Goal: Information Seeking & Learning: Check status

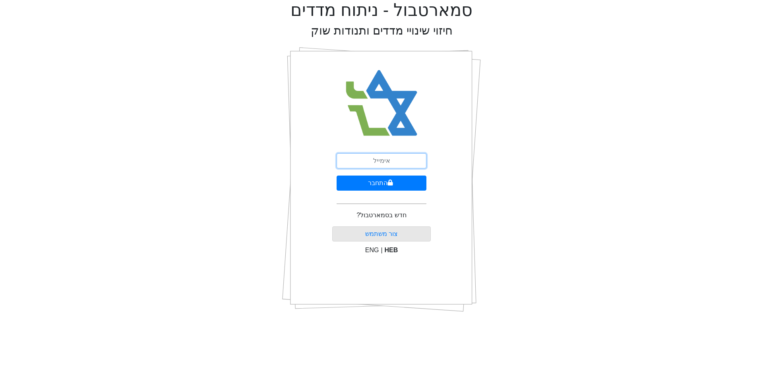
click at [396, 162] on input "email" at bounding box center [381, 160] width 90 height 15
type input "[EMAIL_ADDRESS][DOMAIN_NAME]"
click at [396, 178] on button "התחבר" at bounding box center [381, 183] width 90 height 15
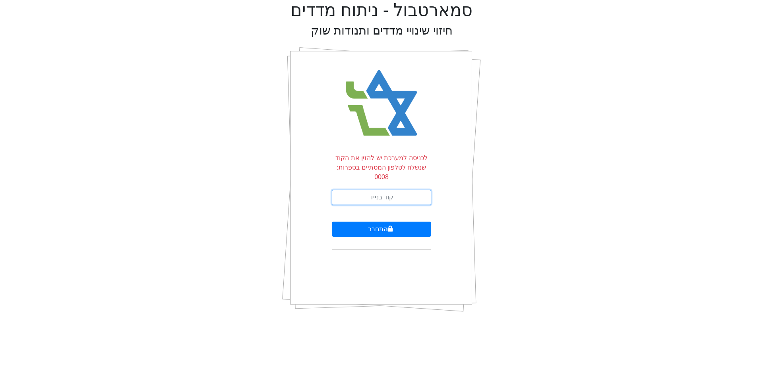
click at [394, 191] on input "text" at bounding box center [381, 197] width 99 height 15
type input "501645"
click at [332, 222] on button "התחבר" at bounding box center [381, 229] width 99 height 15
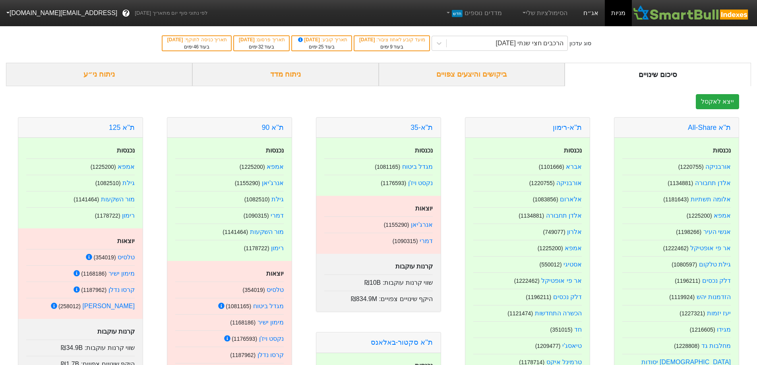
click at [593, 8] on link "אג״ח" at bounding box center [591, 13] width 28 height 26
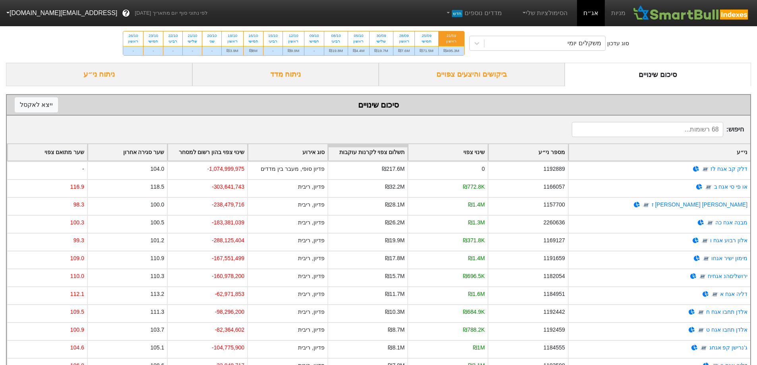
click at [494, 76] on div "ביקושים והיצעים צפויים" at bounding box center [471, 74] width 186 height 23
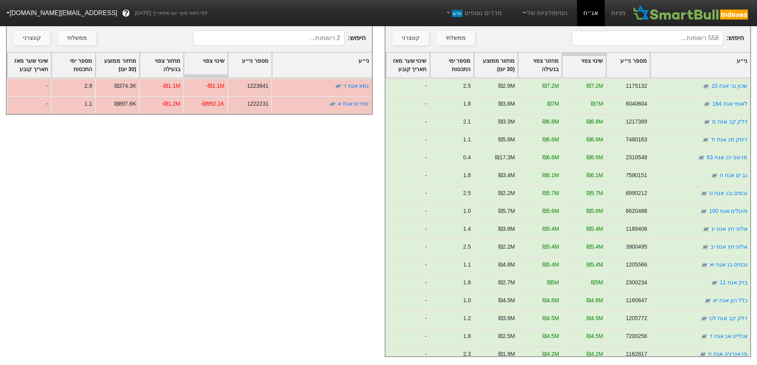
scroll to position [145, 0]
click at [720, 56] on div "ני״ע" at bounding box center [700, 65] width 100 height 25
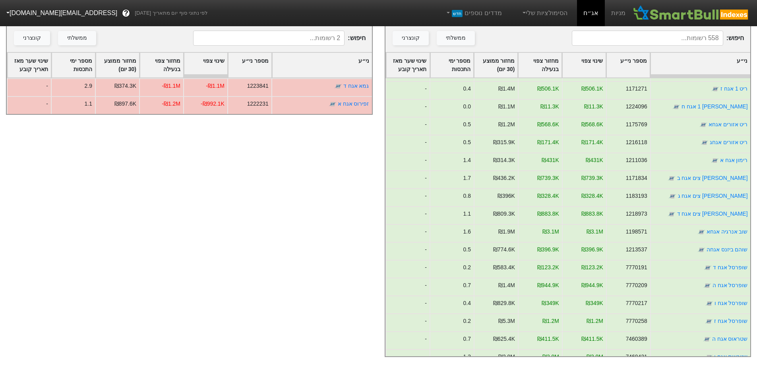
scroll to position [9695, 0]
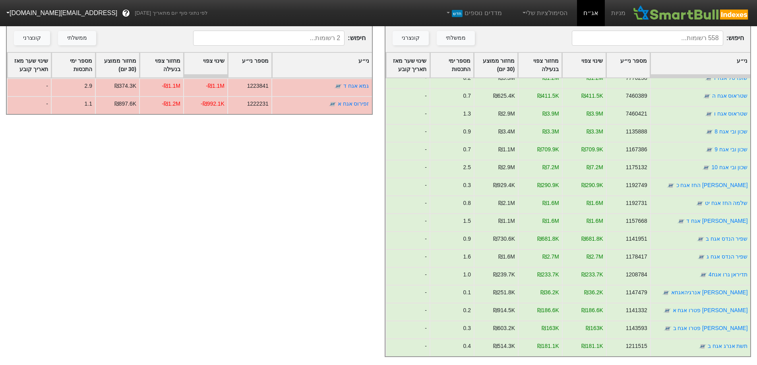
click at [595, 56] on div "שינוי צפוי" at bounding box center [583, 65] width 43 height 25
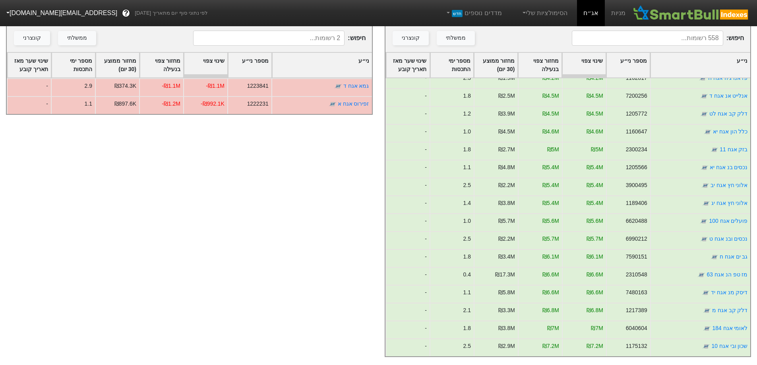
click at [595, 56] on div "שינוי צפוי" at bounding box center [583, 65] width 43 height 25
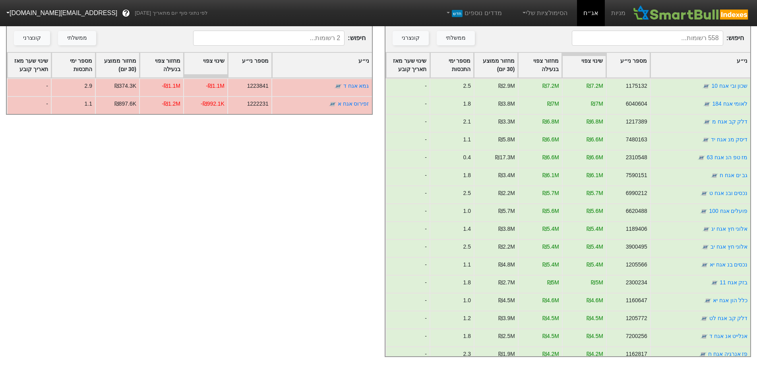
scroll to position [243, 0]
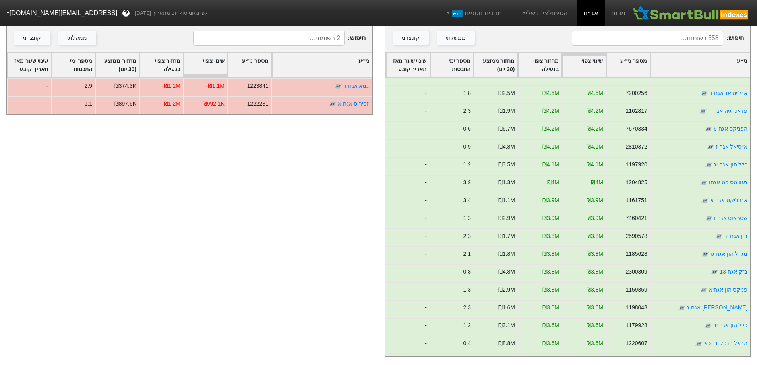
click at [2, 207] on div "היצעים צפויים ייצא ל אקסל חיפוש : ממשלתי קונצרני ני״ע מספר ני״ע שינוי צפוי מחזו…" at bounding box center [189, 180] width 378 height 370
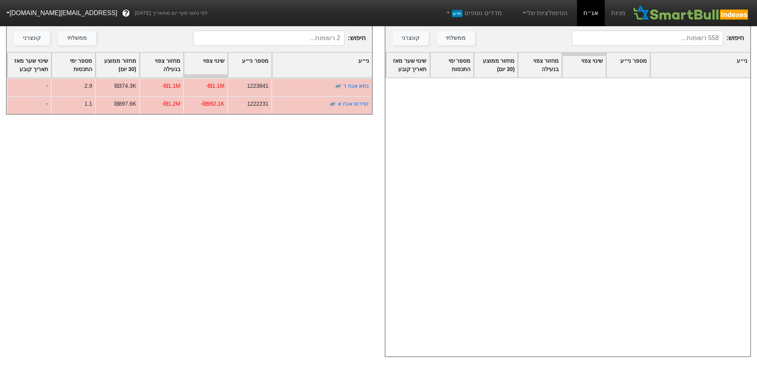
scroll to position [0, 0]
